Goal: Transaction & Acquisition: Book appointment/travel/reservation

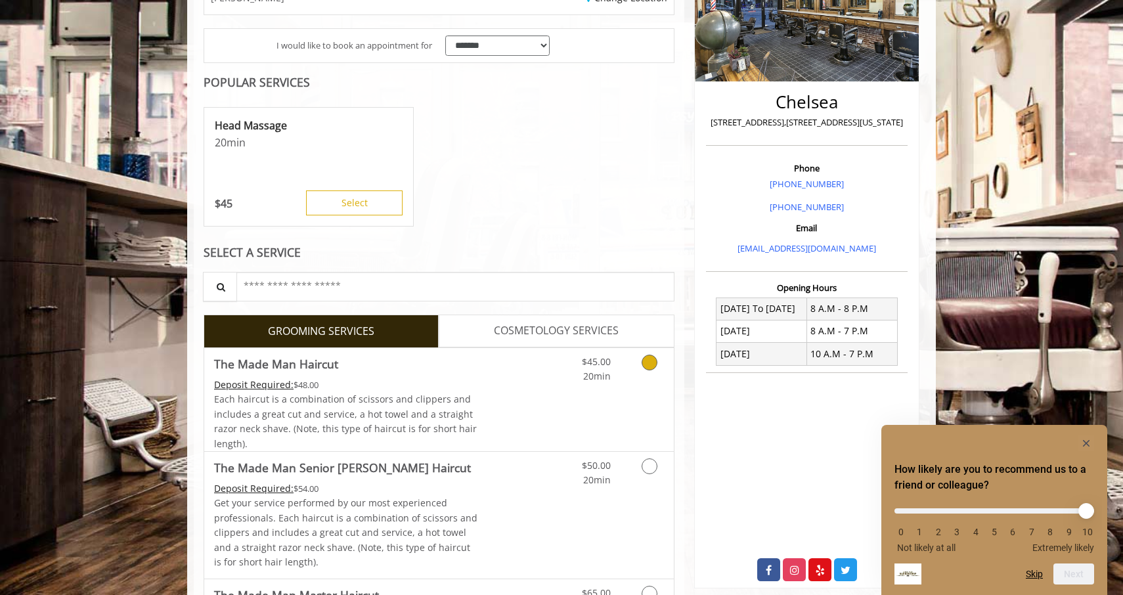
scroll to position [279, 0]
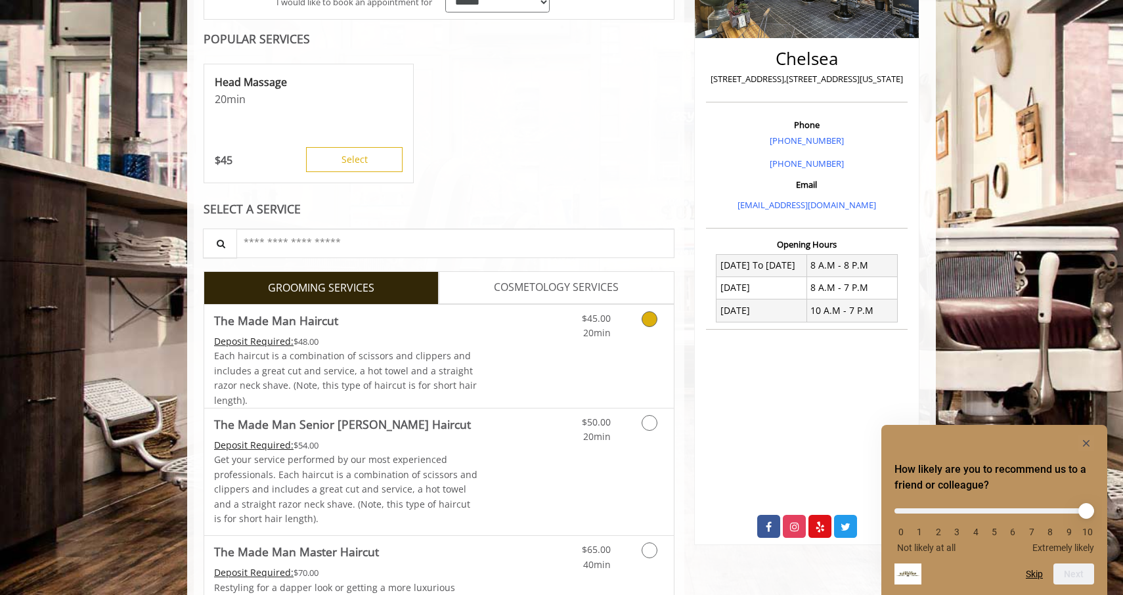
click at [651, 320] on icon "Grooming services" at bounding box center [649, 319] width 16 height 16
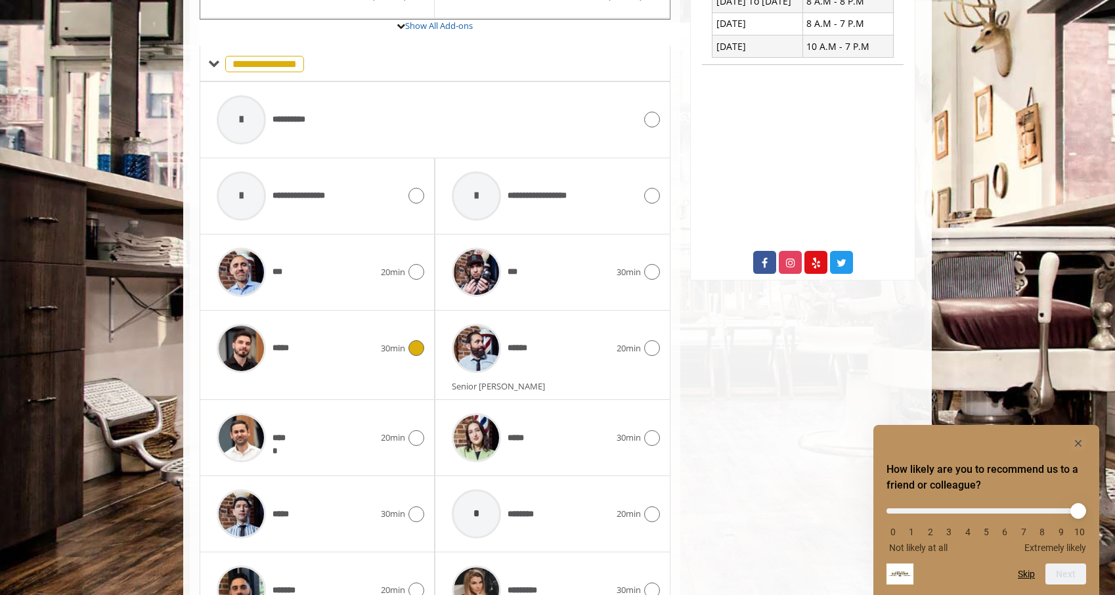
scroll to position [565, 0]
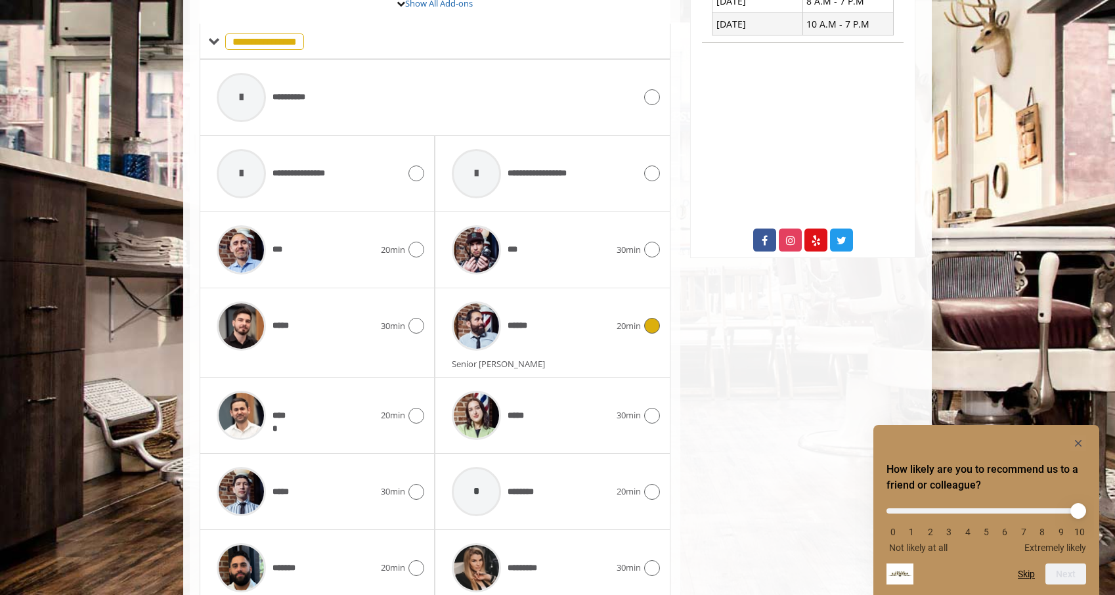
click at [651, 324] on icon at bounding box center [652, 326] width 16 height 16
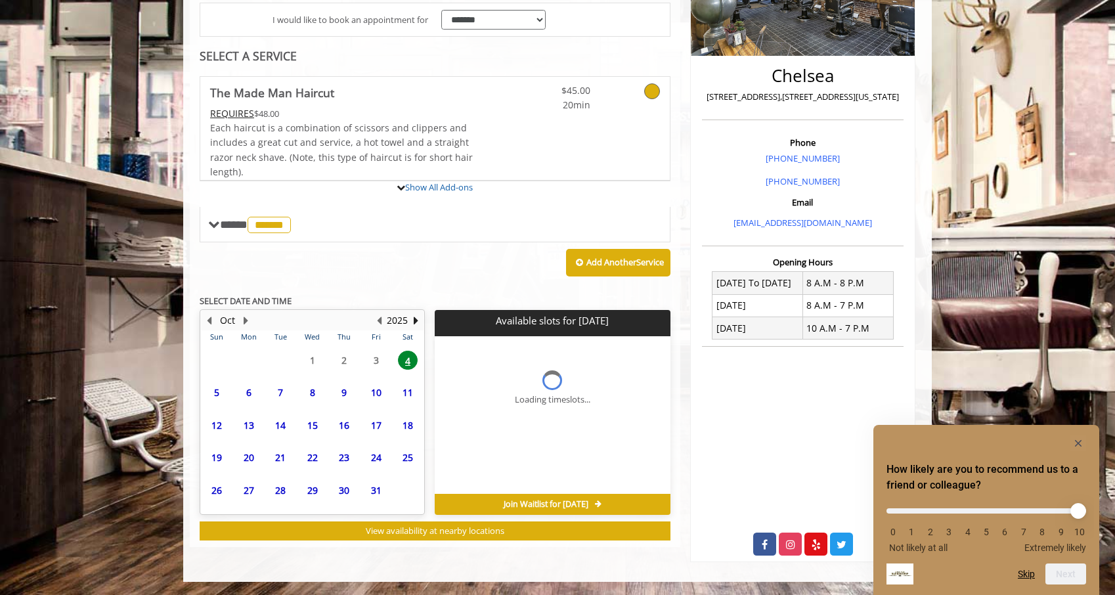
scroll to position [261, 0]
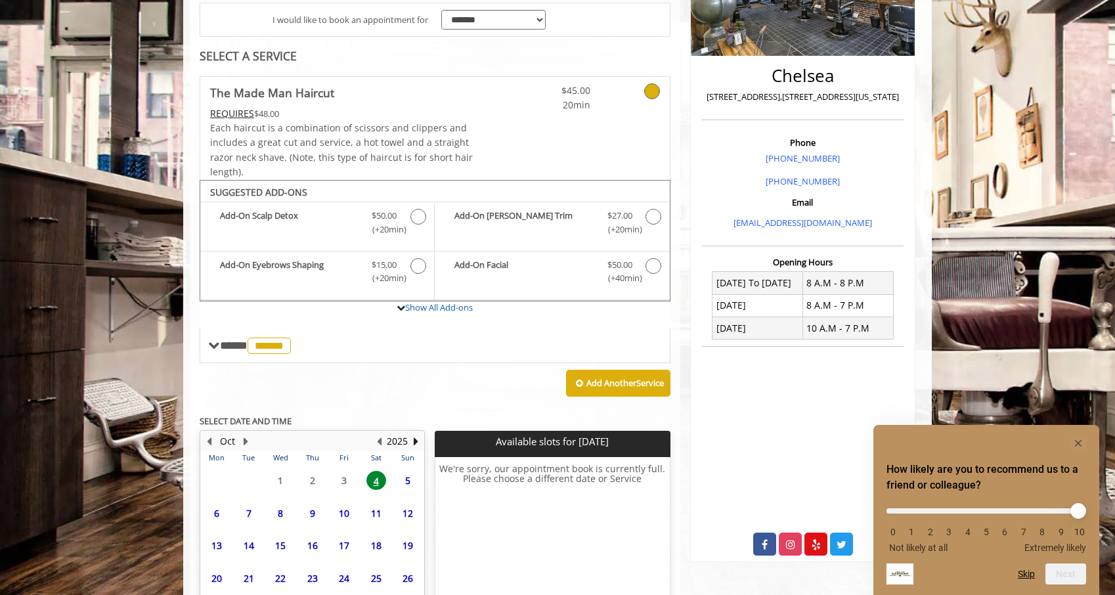
click at [280, 517] on span "8" at bounding box center [281, 513] width 20 height 19
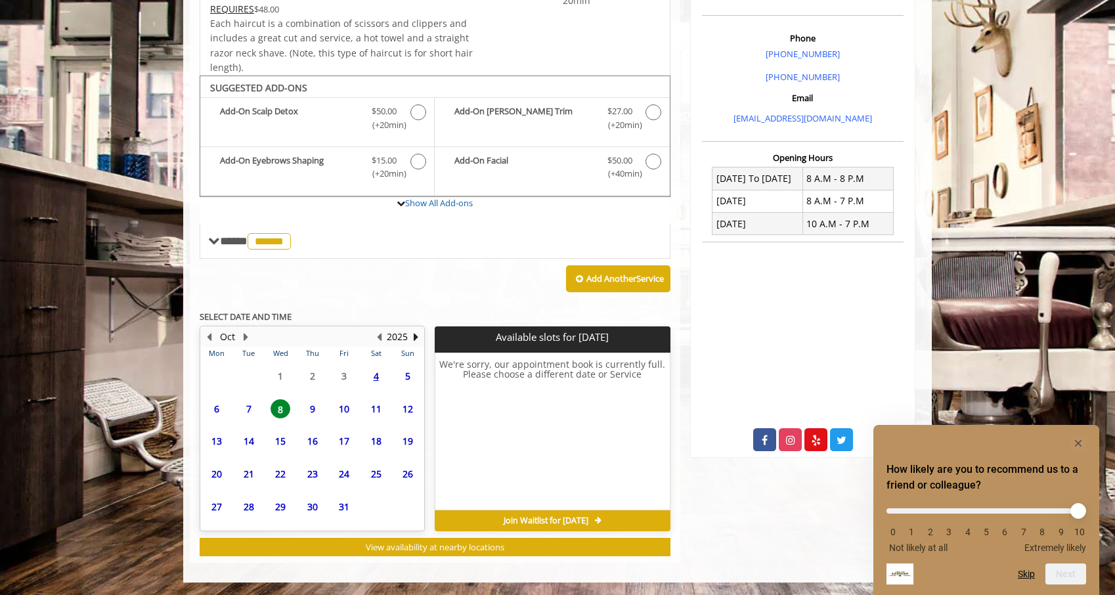
click at [311, 406] on span "9" at bounding box center [313, 408] width 20 height 19
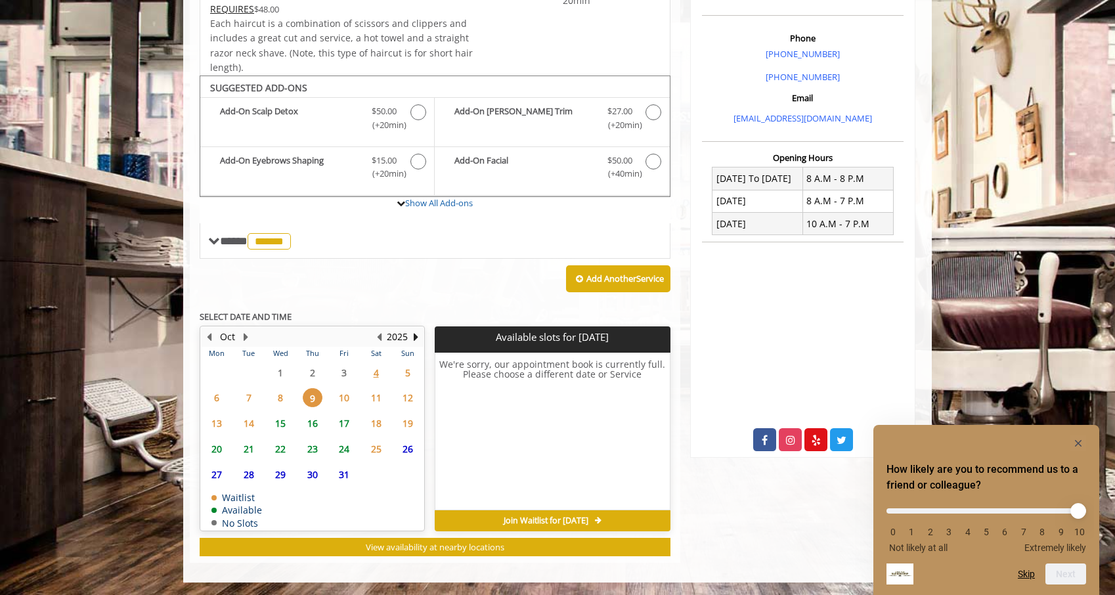
click at [346, 396] on span "10" at bounding box center [344, 397] width 20 height 19
click at [375, 374] on span "4" at bounding box center [376, 372] width 20 height 19
click at [276, 420] on span "15" at bounding box center [281, 423] width 20 height 19
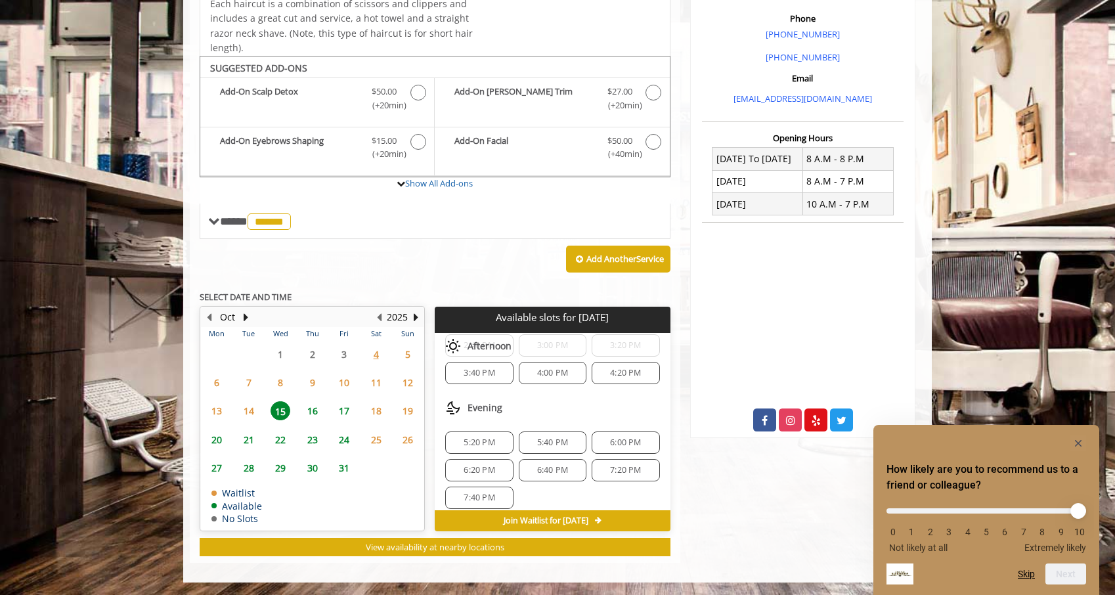
scroll to position [225, 0]
click at [542, 436] on span "5:40 PM" at bounding box center [552, 433] width 31 height 11
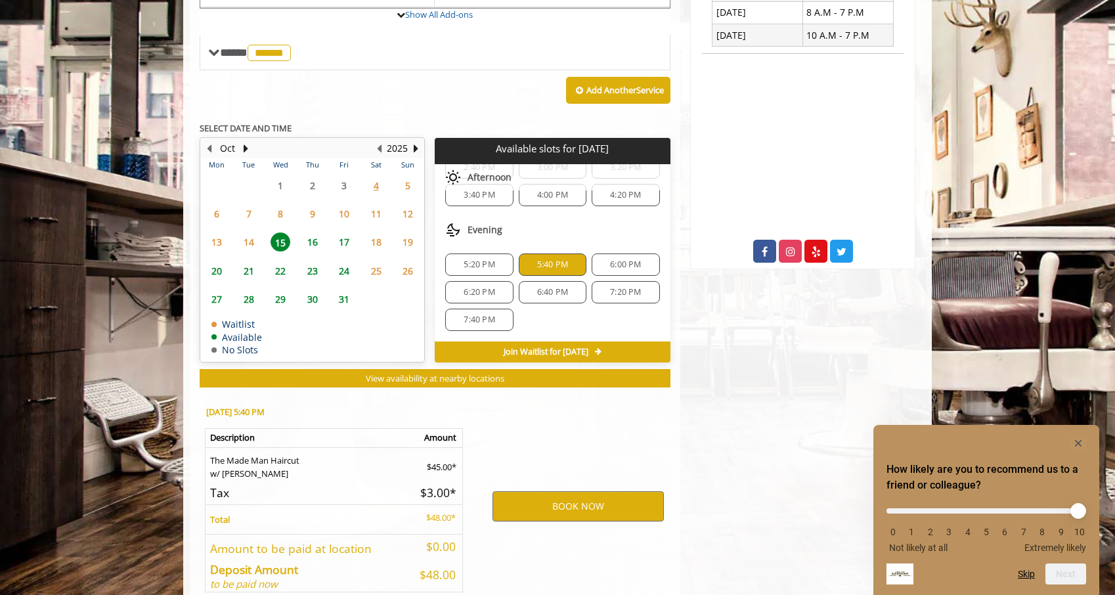
scroll to position [623, 0]
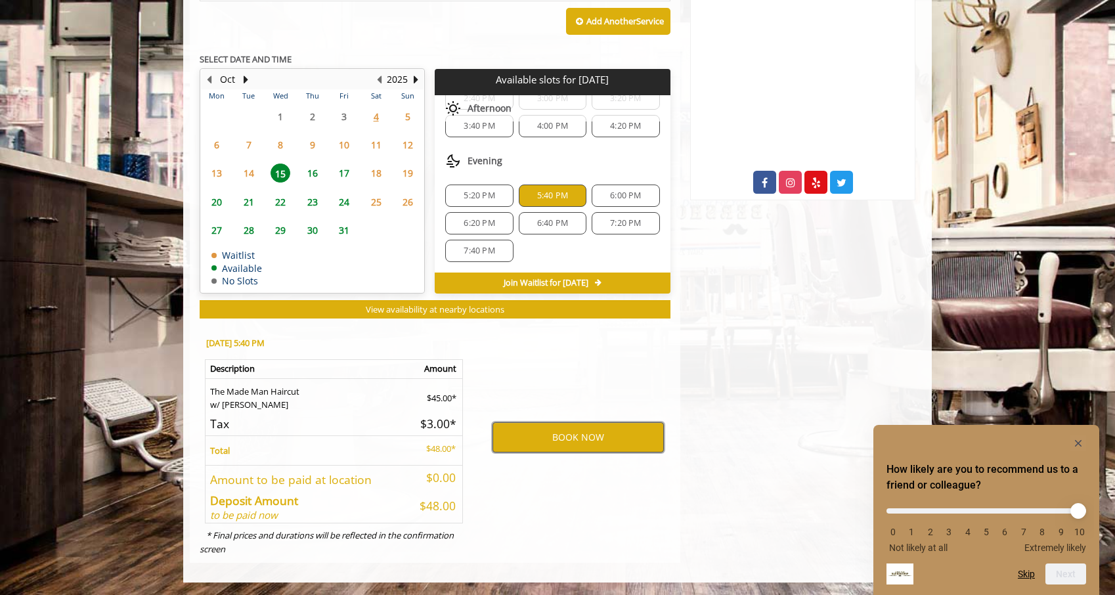
click at [548, 439] on button "BOOK NOW" at bounding box center [577, 437] width 171 height 30
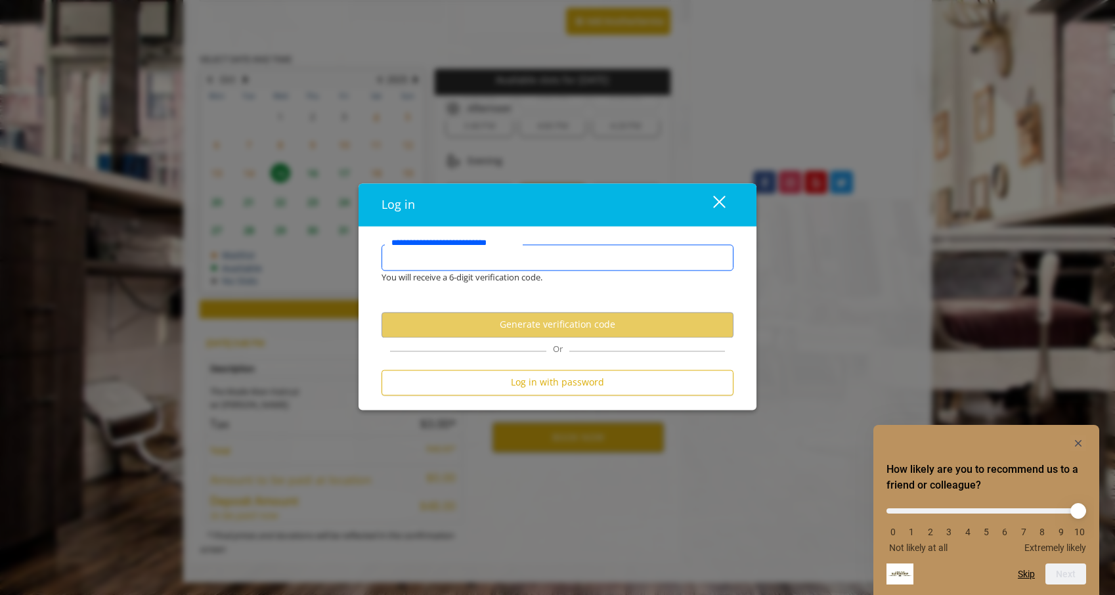
click at [551, 268] on input "**********" at bounding box center [557, 257] width 352 height 26
click at [551, 260] on input "**********" at bounding box center [557, 257] width 352 height 26
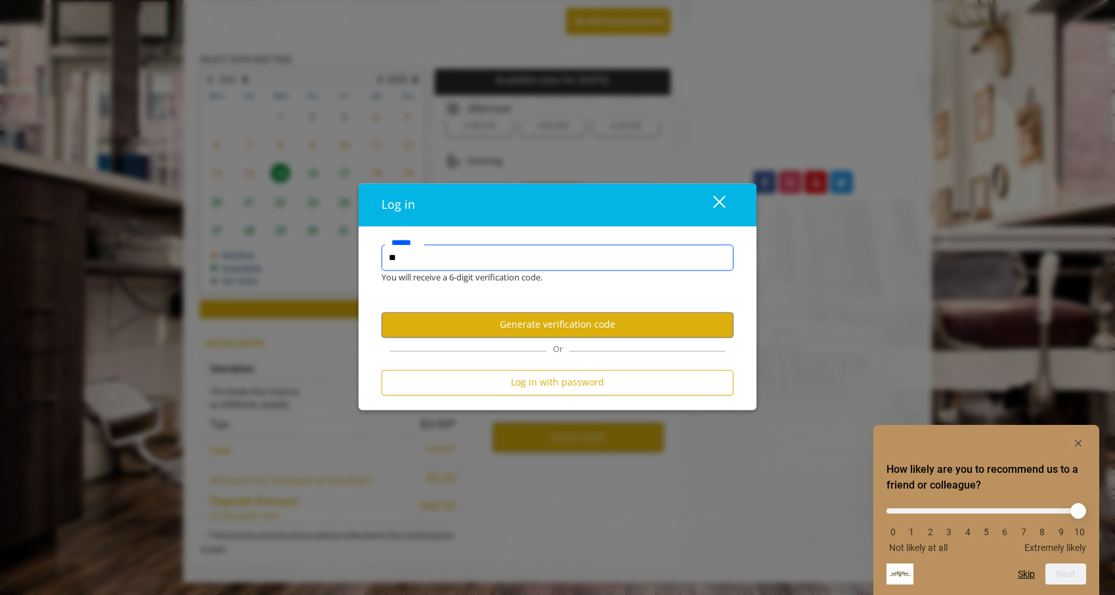
type input "*"
type input "**********"
click at [580, 333] on button "Generate verification code" at bounding box center [557, 325] width 352 height 26
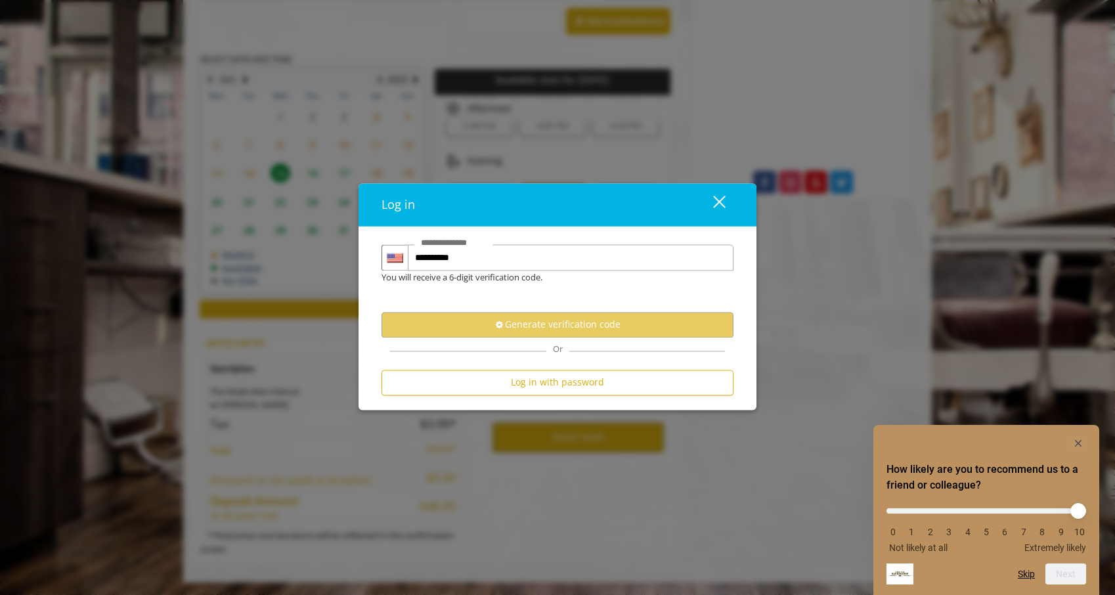
scroll to position [0, 0]
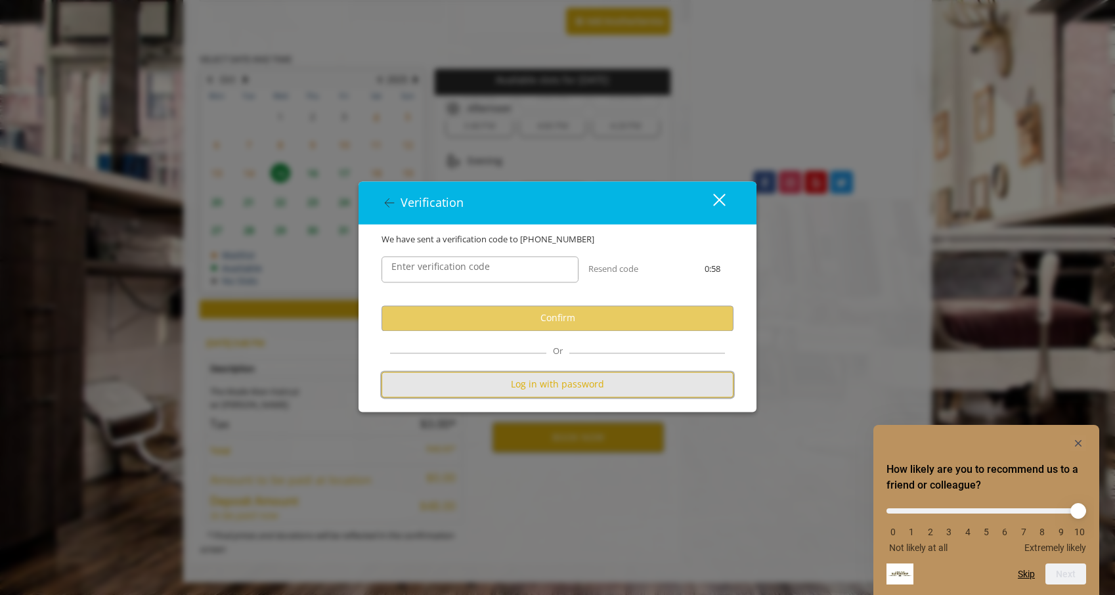
click at [575, 383] on button "Log in with password" at bounding box center [557, 385] width 352 height 26
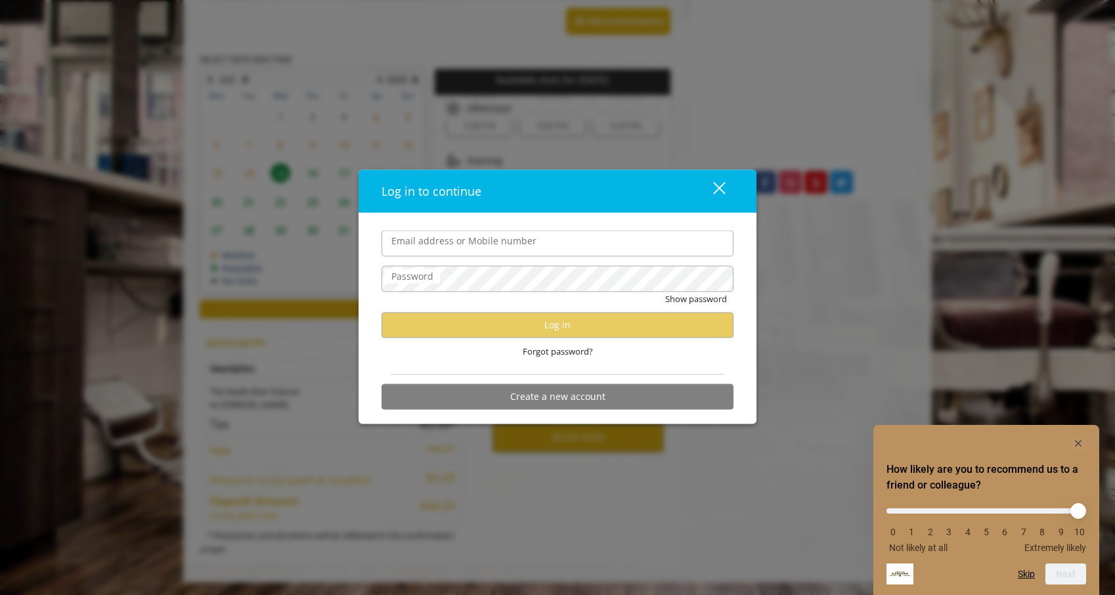
type input "**********"
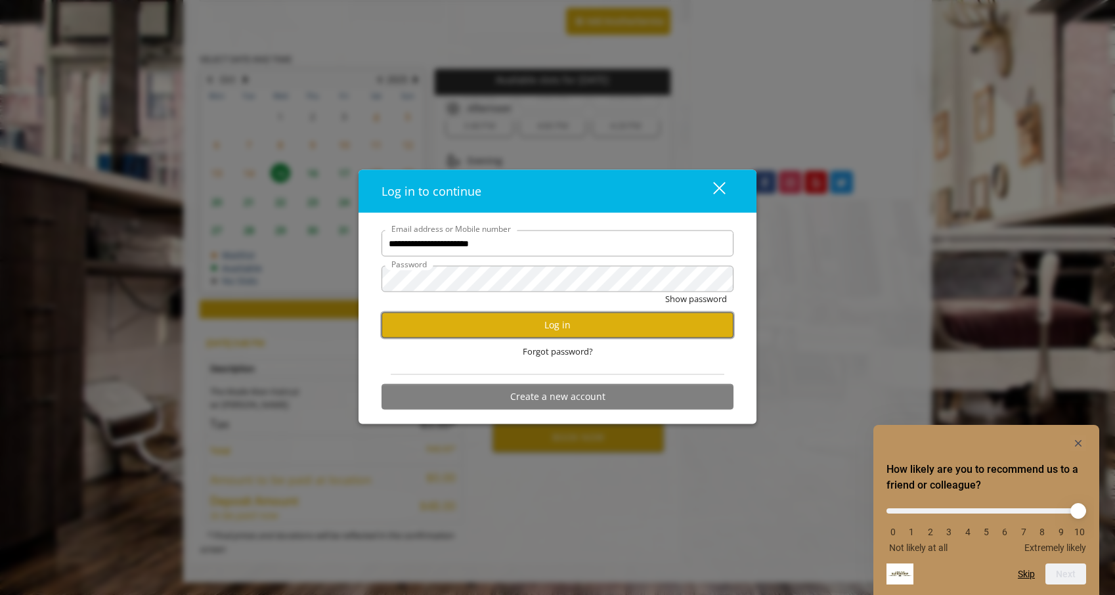
click at [515, 332] on button "Log in" at bounding box center [557, 325] width 352 height 26
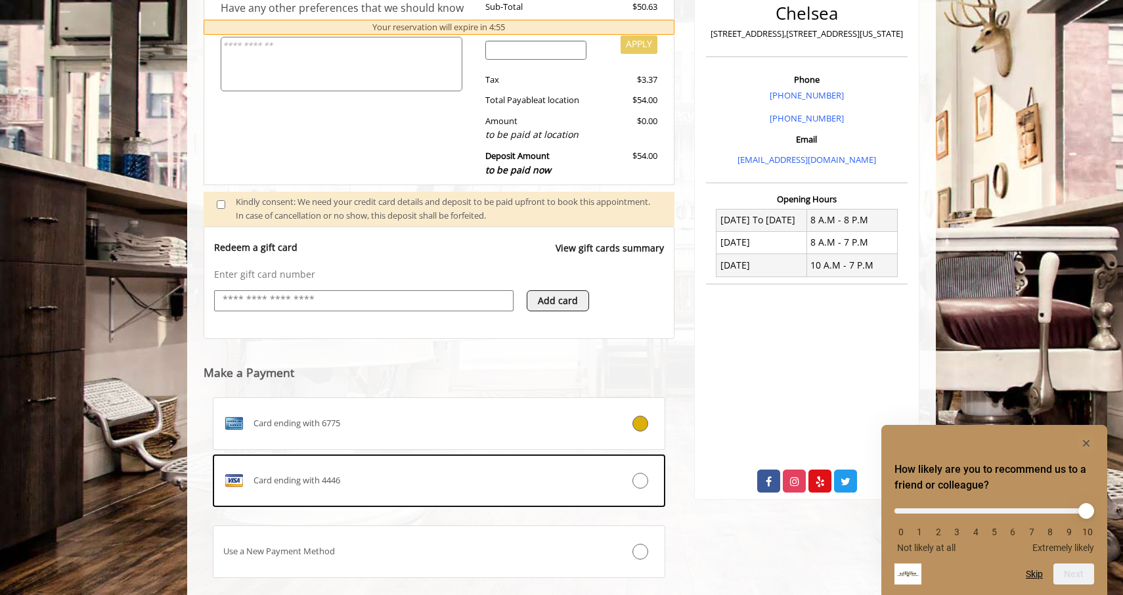
scroll to position [347, 0]
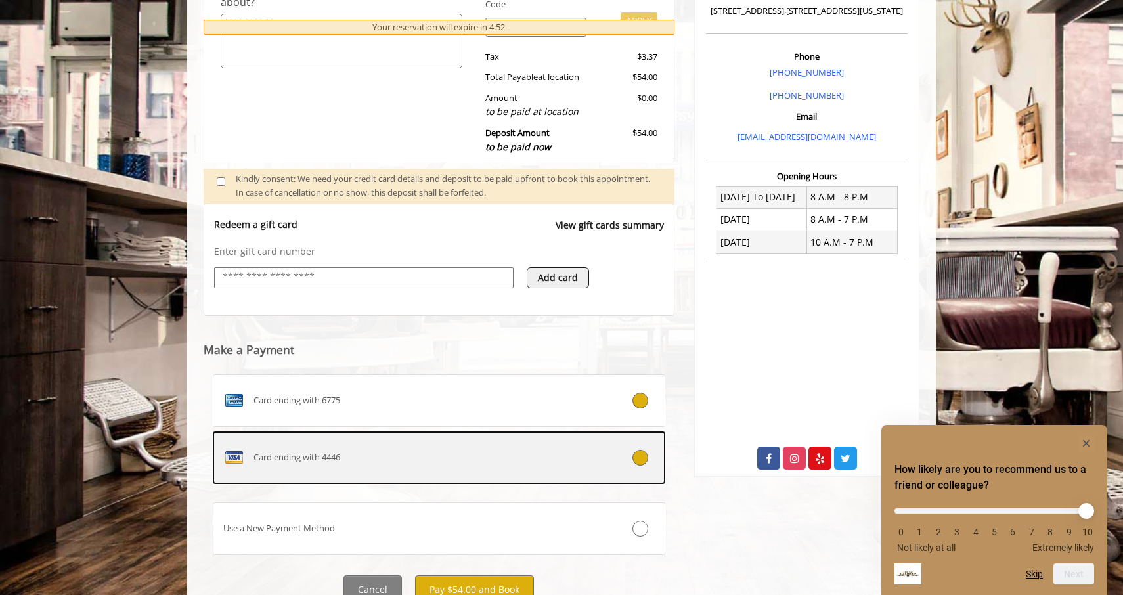
click at [645, 468] on label "Card ending with 4446" at bounding box center [439, 457] width 452 height 53
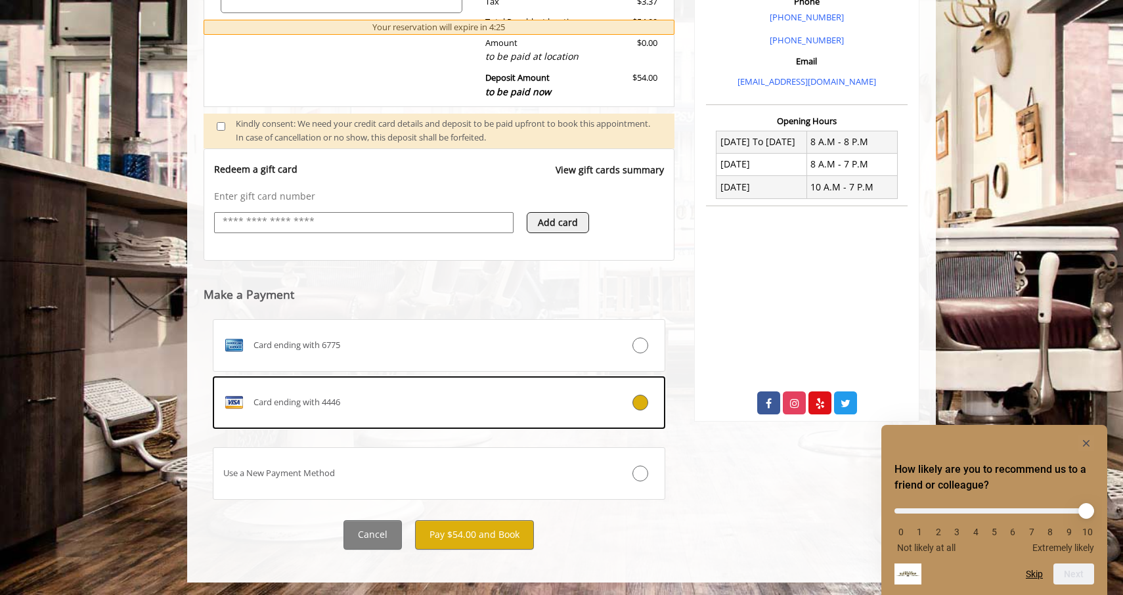
scroll to position [403, 0]
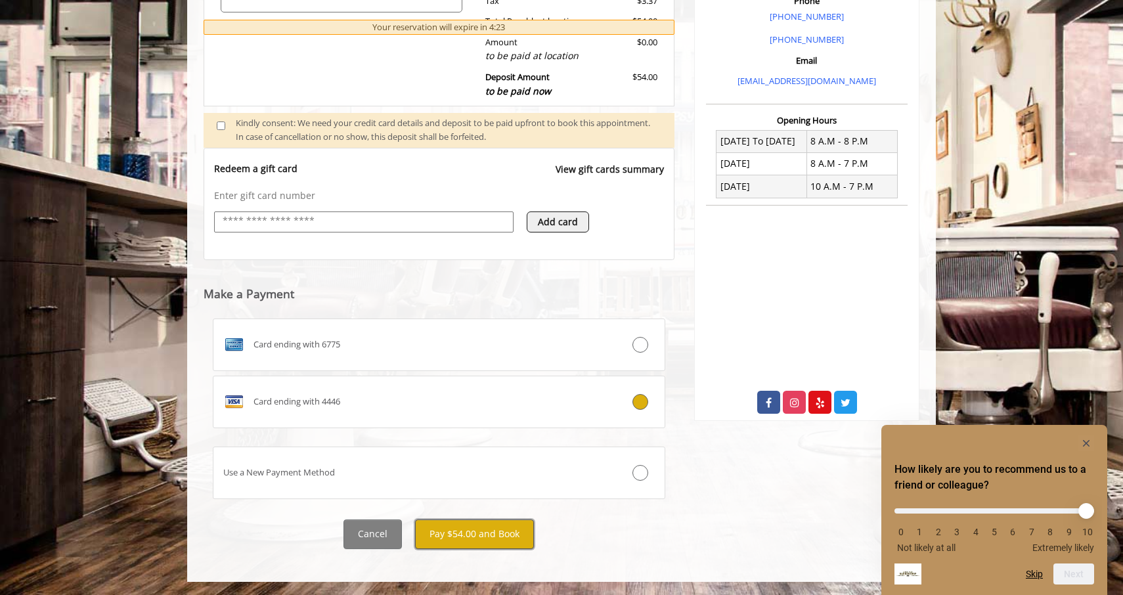
click at [492, 533] on button "Pay $54.00 and Book" at bounding box center [474, 534] width 119 height 30
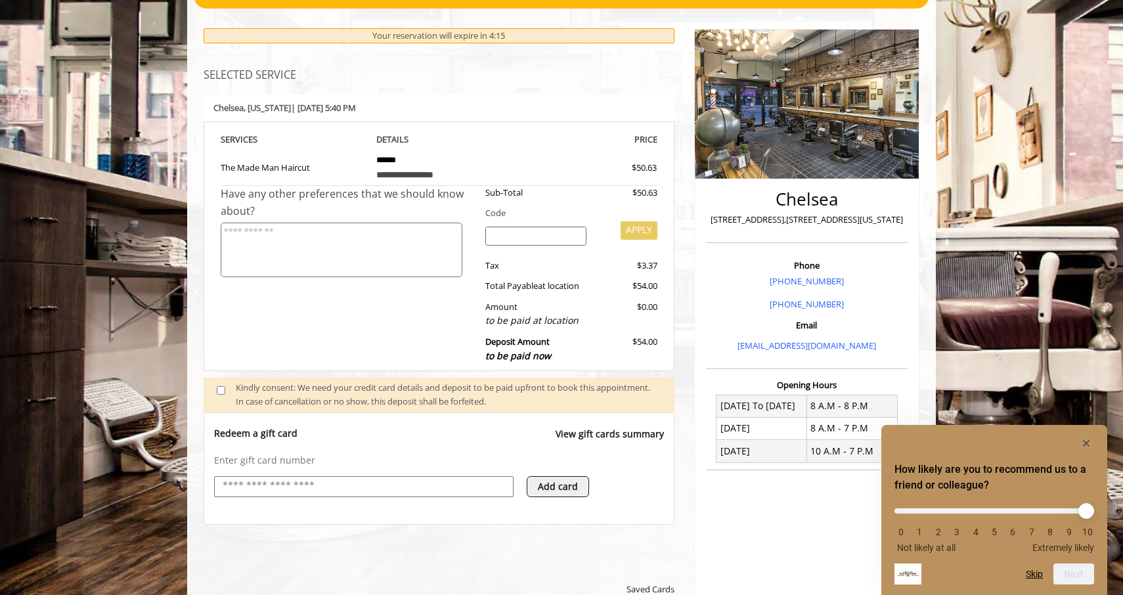
scroll to position [0, 0]
